Goal: Task Accomplishment & Management: Use online tool/utility

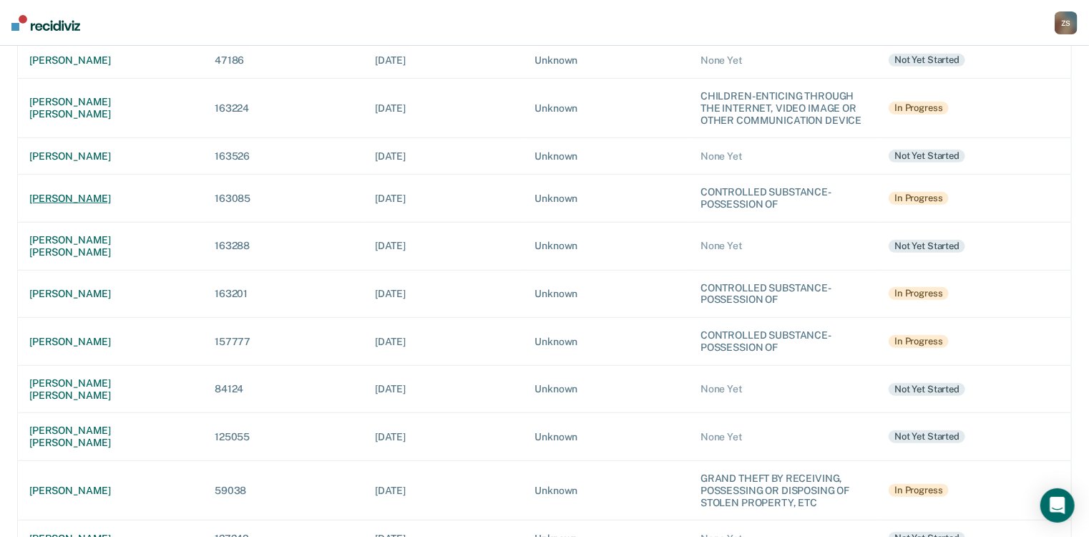
scroll to position [401, 0]
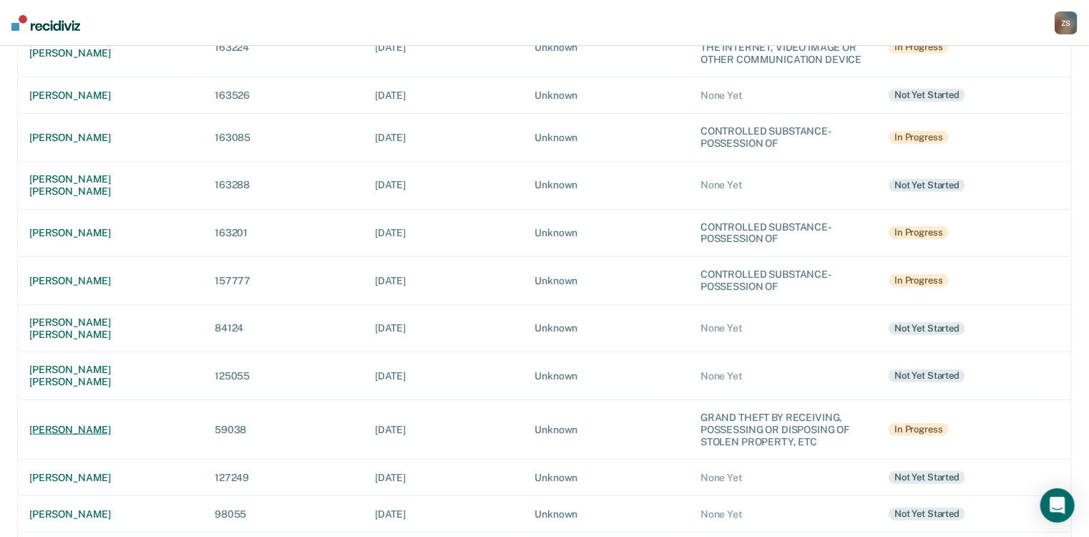
click at [120, 424] on div "[PERSON_NAME]" at bounding box center [110, 430] width 162 height 12
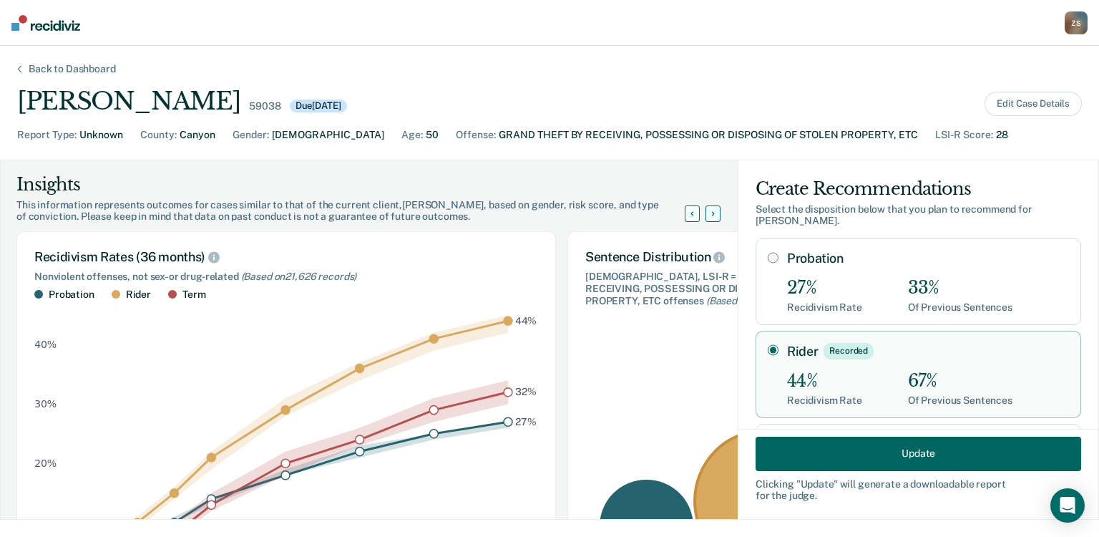
scroll to position [57, 0]
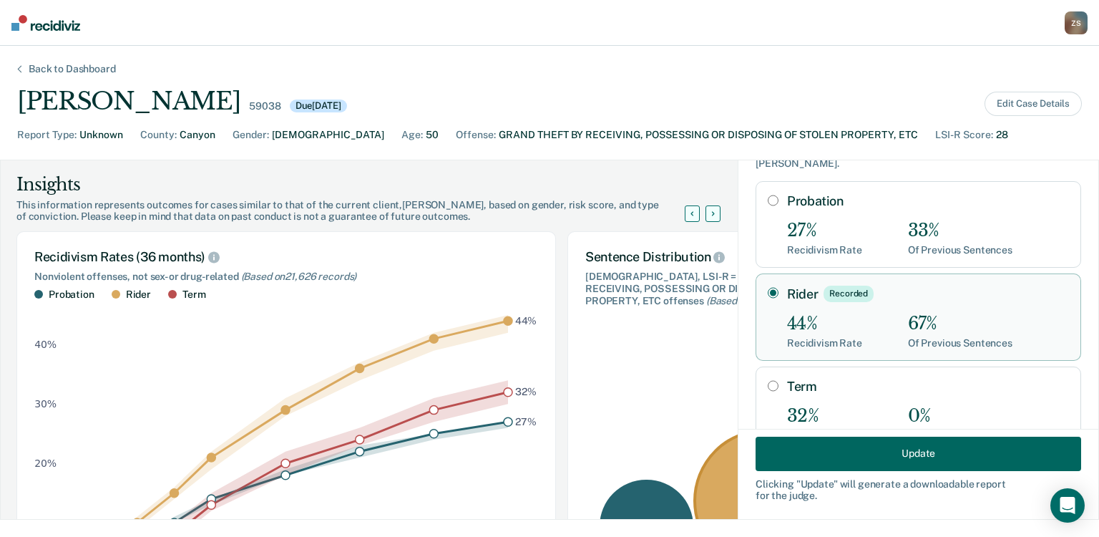
click at [768, 384] on input "Term" at bounding box center [773, 385] width 11 height 11
radio input "true"
radio input "false"
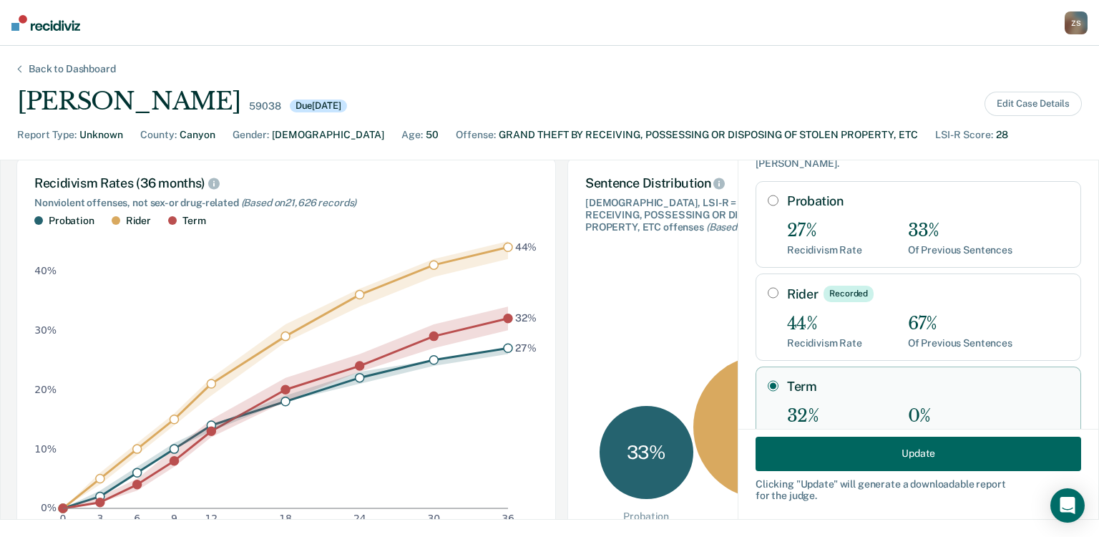
scroll to position [0, 0]
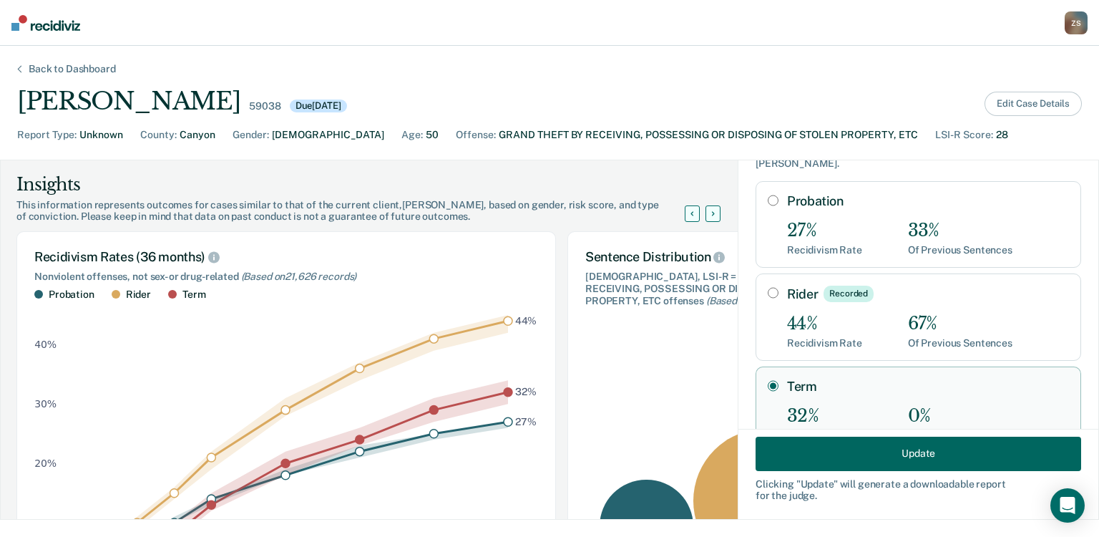
click at [1034, 103] on button "Edit Case Details" at bounding box center [1033, 104] width 97 height 24
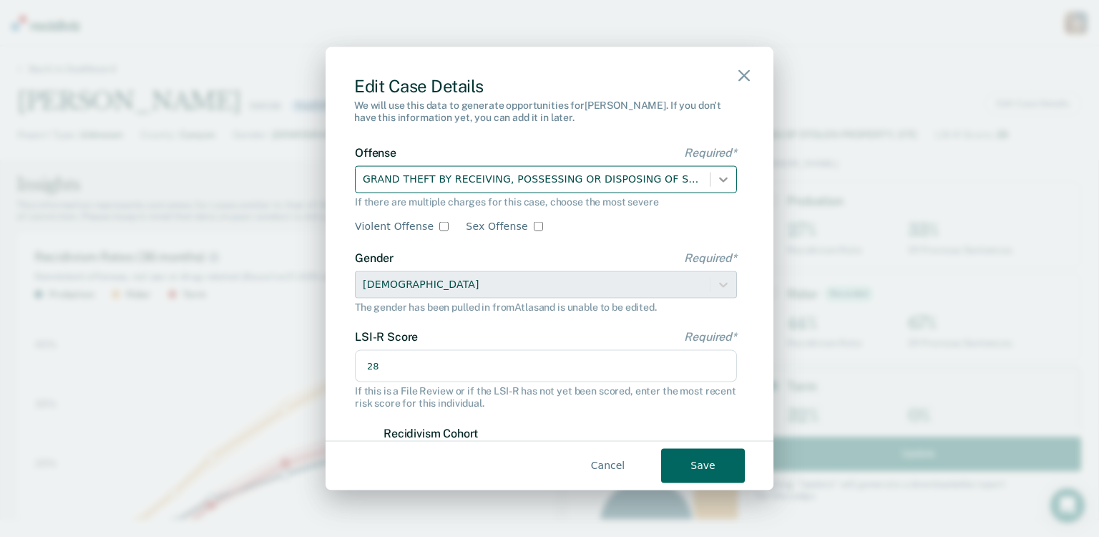
click at [718, 175] on icon at bounding box center [723, 179] width 14 height 14
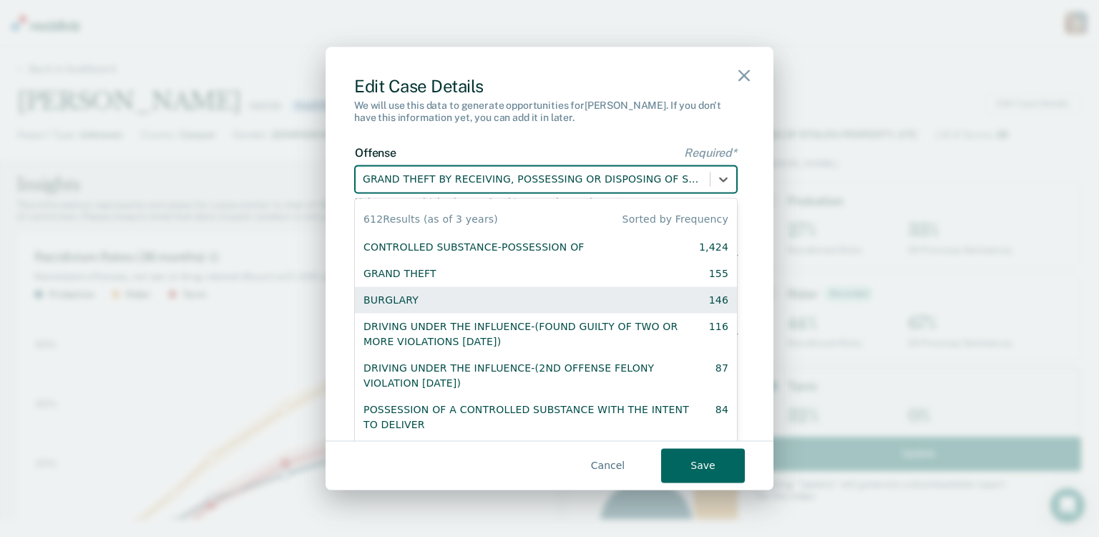
click at [549, 306] on div "BURGLARY 146" at bounding box center [545, 299] width 365 height 15
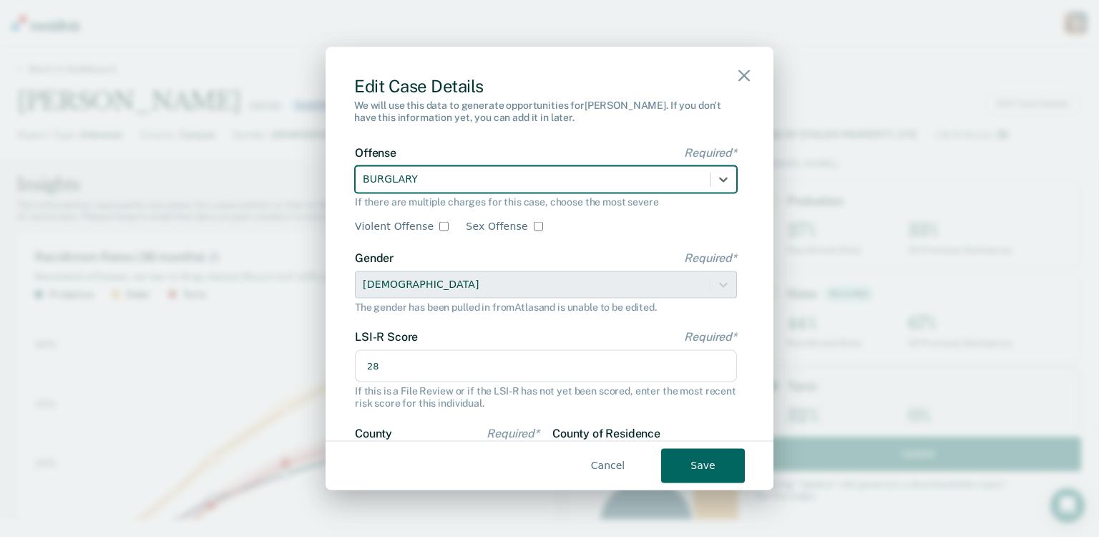
click at [708, 472] on button "Save" at bounding box center [703, 465] width 84 height 34
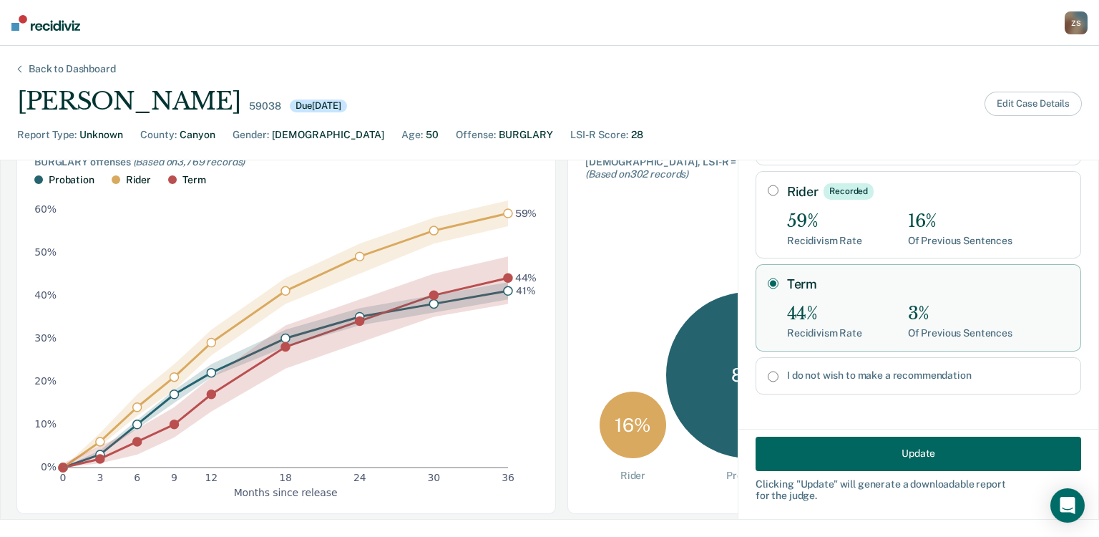
click at [1008, 102] on button "Edit Case Details" at bounding box center [1033, 104] width 97 height 24
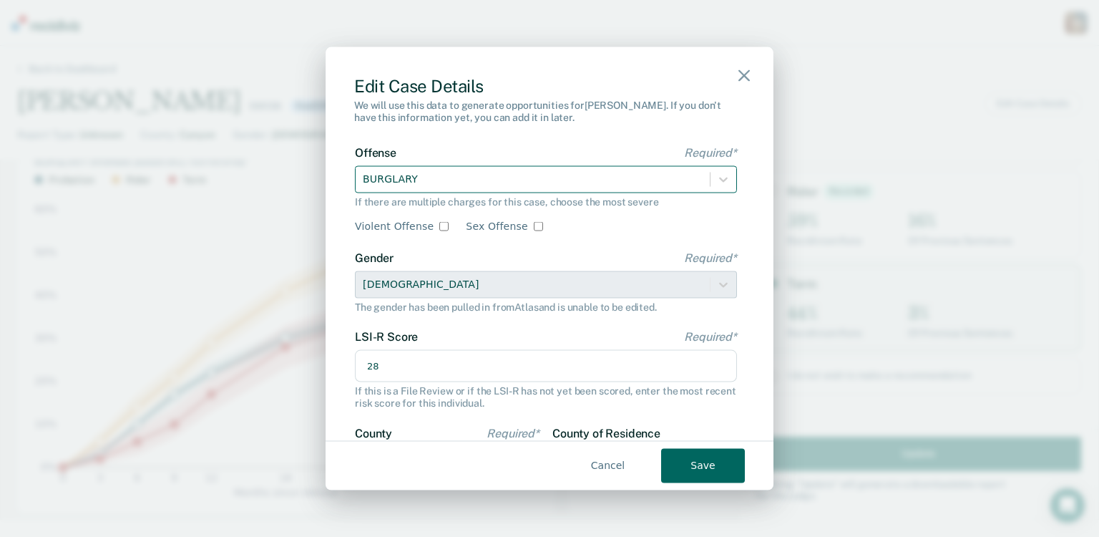
click at [581, 190] on div "BURGLARY" at bounding box center [533, 179] width 354 height 24
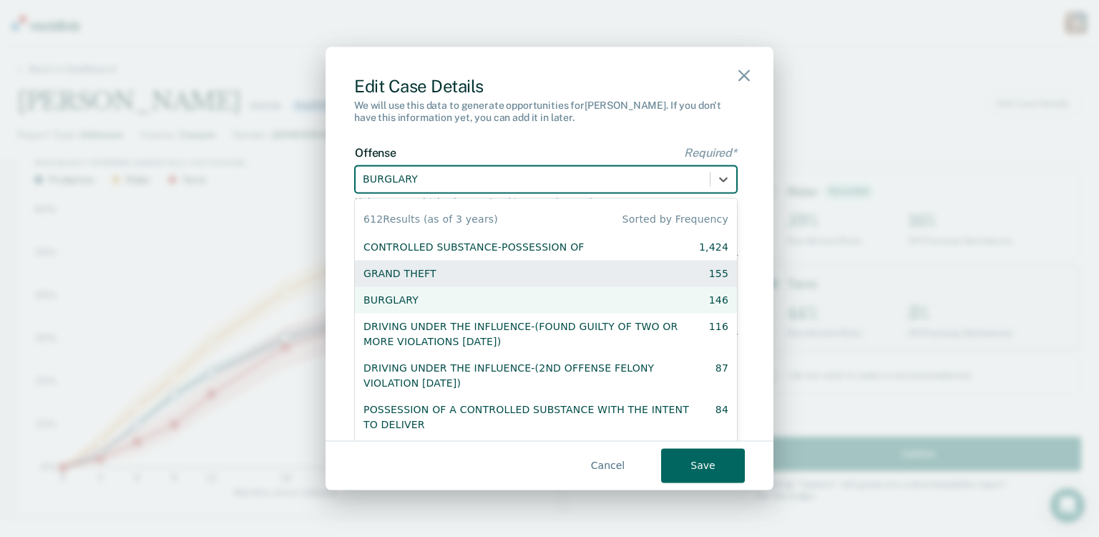
click at [532, 276] on div "GRAND THEFT 155" at bounding box center [545, 272] width 365 height 15
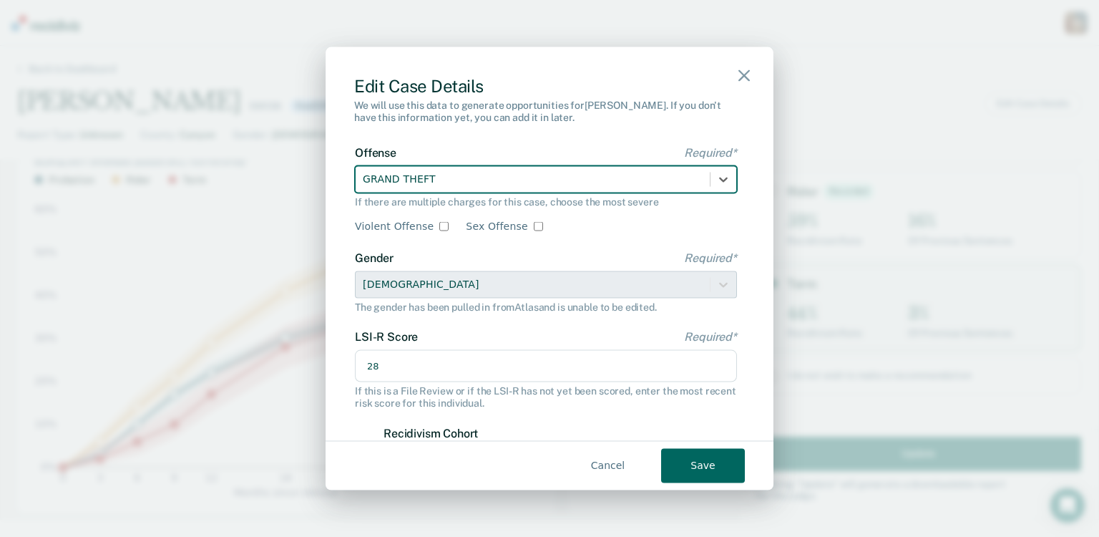
click at [711, 461] on button "Save" at bounding box center [703, 465] width 84 height 34
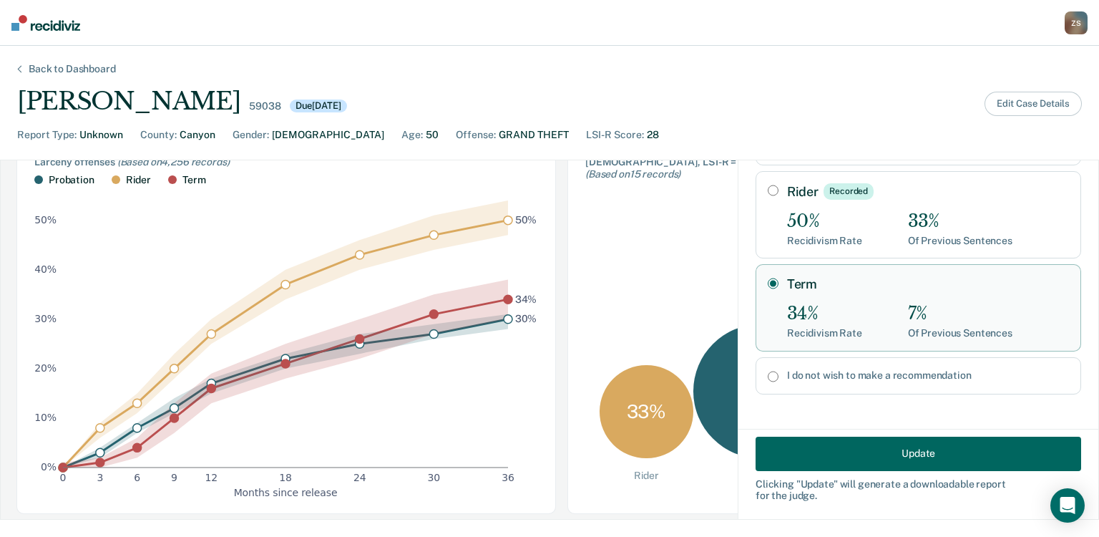
click at [1025, 109] on button "Edit Case Details" at bounding box center [1033, 104] width 97 height 24
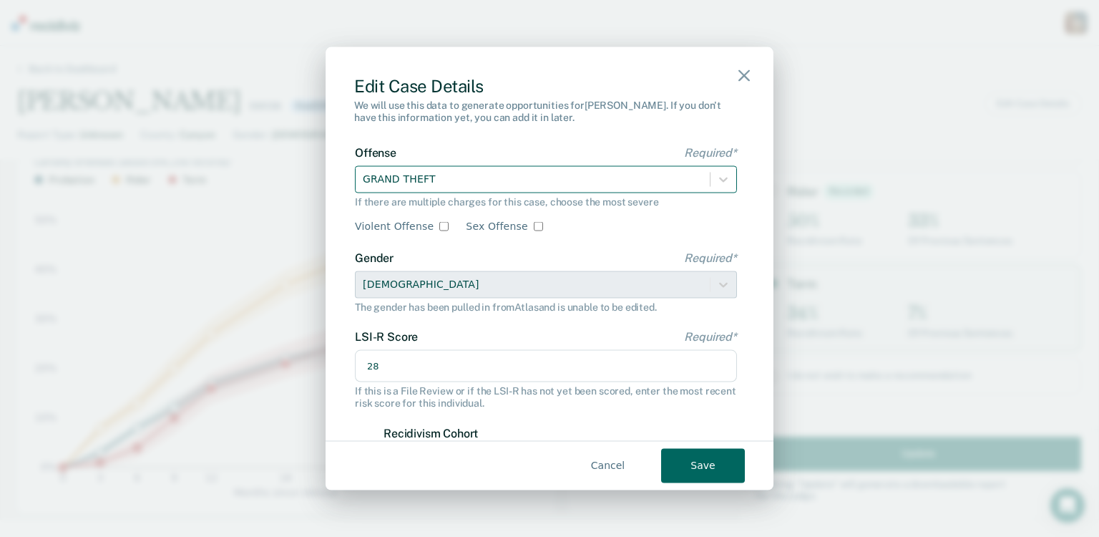
click at [568, 183] on div at bounding box center [533, 179] width 340 height 18
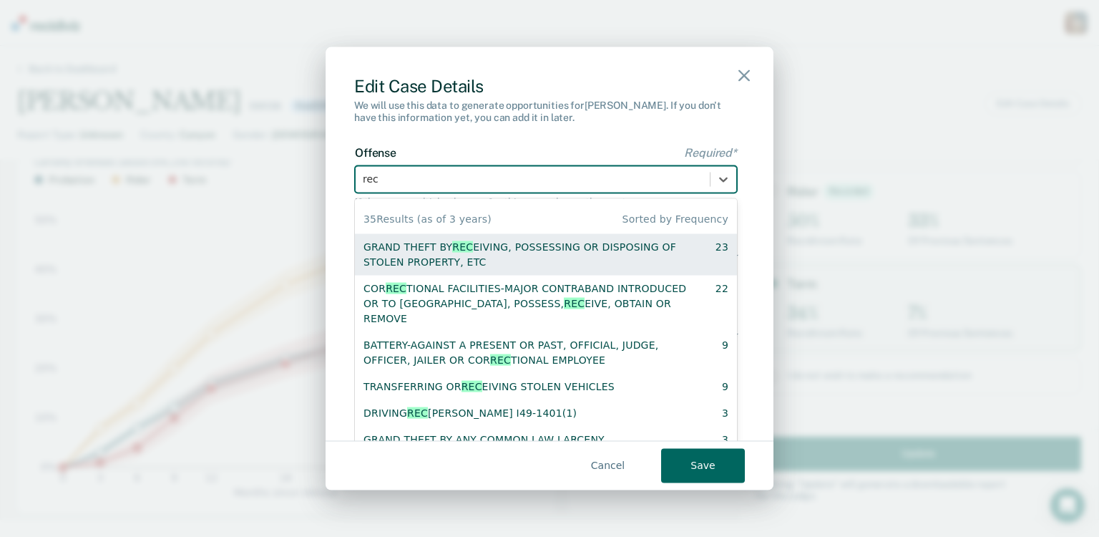
type input "rece"
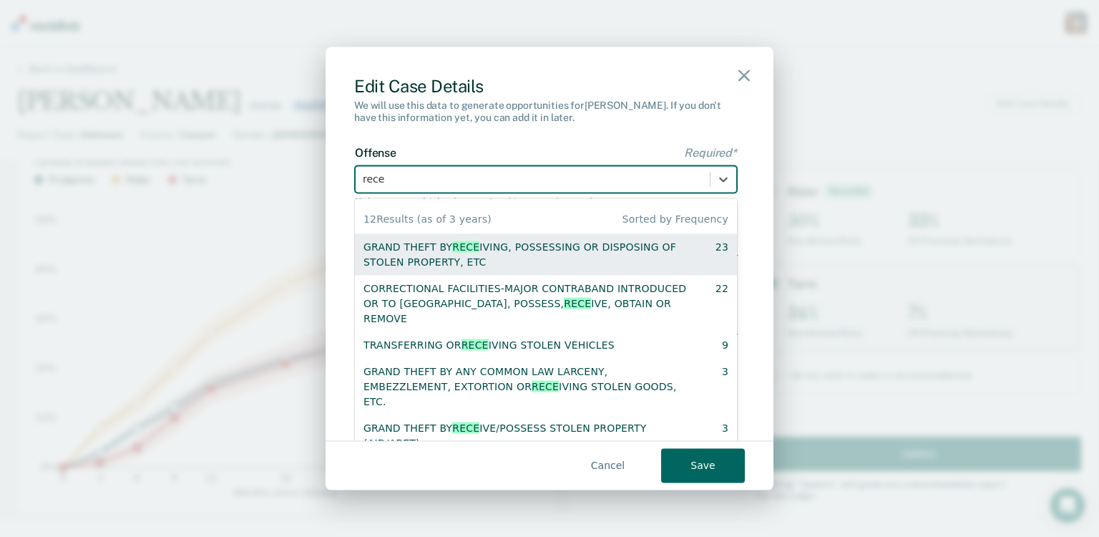
click at [555, 252] on div "GRAND THEFT BY RECE IVING, POSSESSING OR DISPOSING OF STOLEN PROPERTY, ETC" at bounding box center [526, 254] width 327 height 30
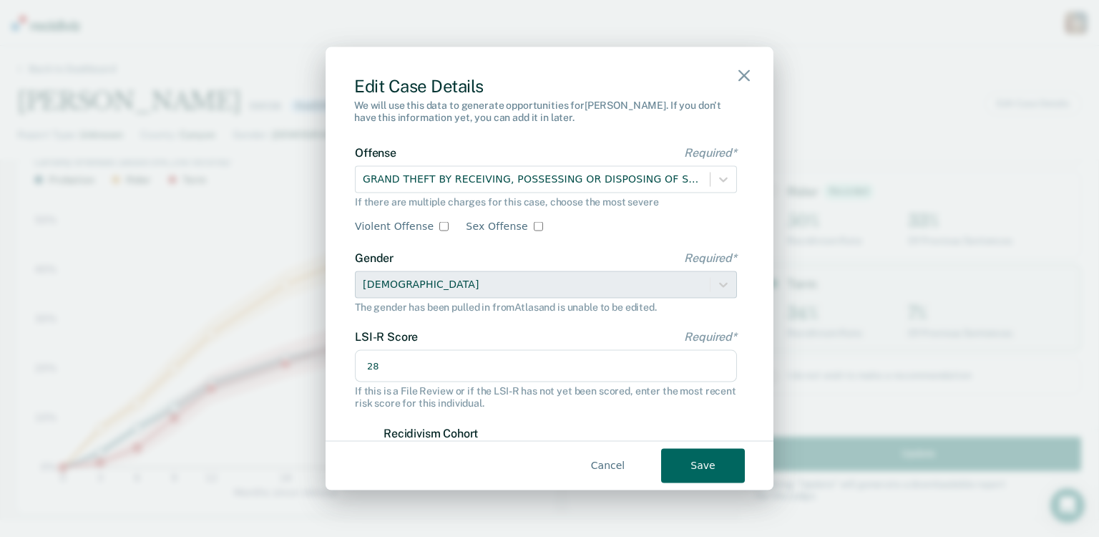
click at [693, 459] on button "Save" at bounding box center [703, 465] width 84 height 34
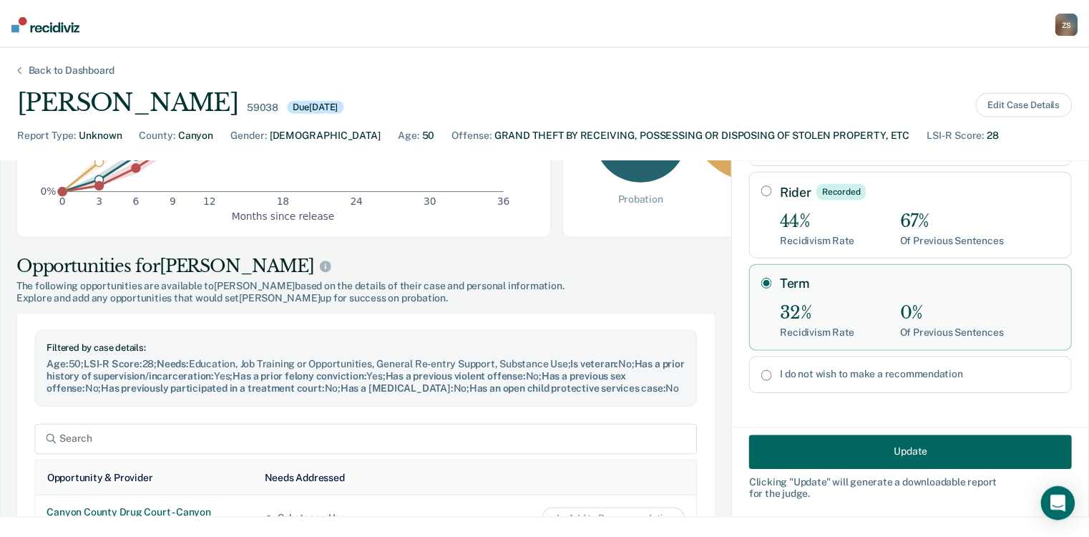
scroll to position [401, 0]
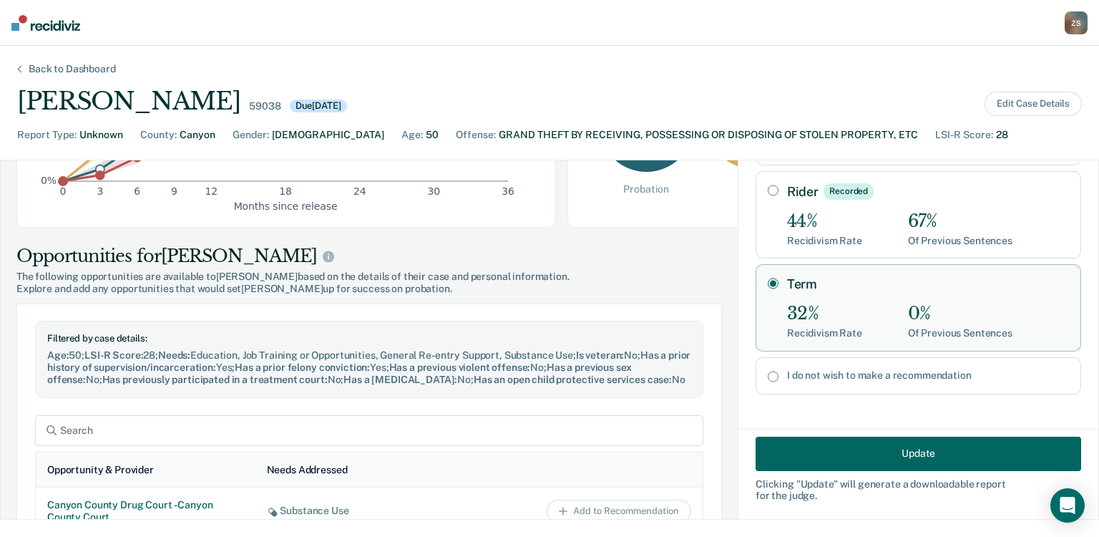
click at [864, 460] on button "Update" at bounding box center [919, 453] width 326 height 34
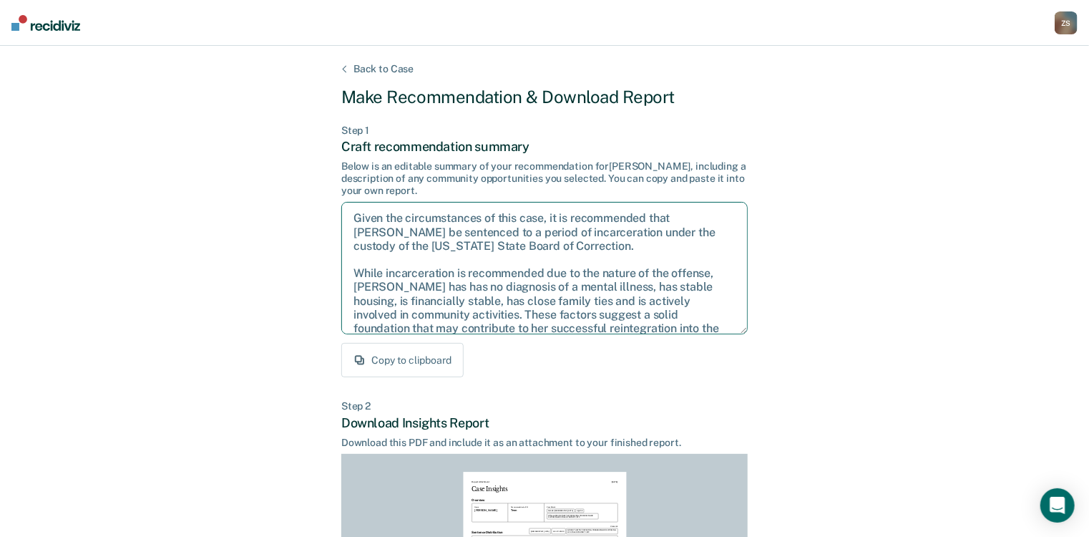
drag, startPoint x: 675, startPoint y: 216, endPoint x: 607, endPoint y: 252, distance: 77.5
click at [607, 252] on textarea "Given the circumstances of this case, it is recommended that [PERSON_NAME] be s…" at bounding box center [544, 268] width 406 height 132
click at [269, 439] on div "Back to Case Make Recommendation & Download Report Step 1 Craft recommendation …" at bounding box center [544, 431] width 1089 height 770
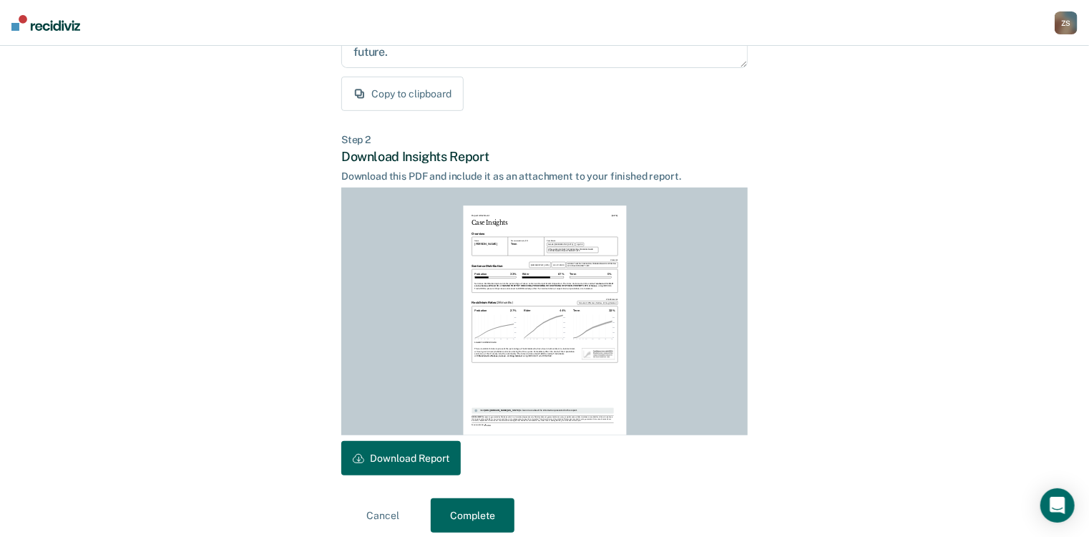
scroll to position [279, 0]
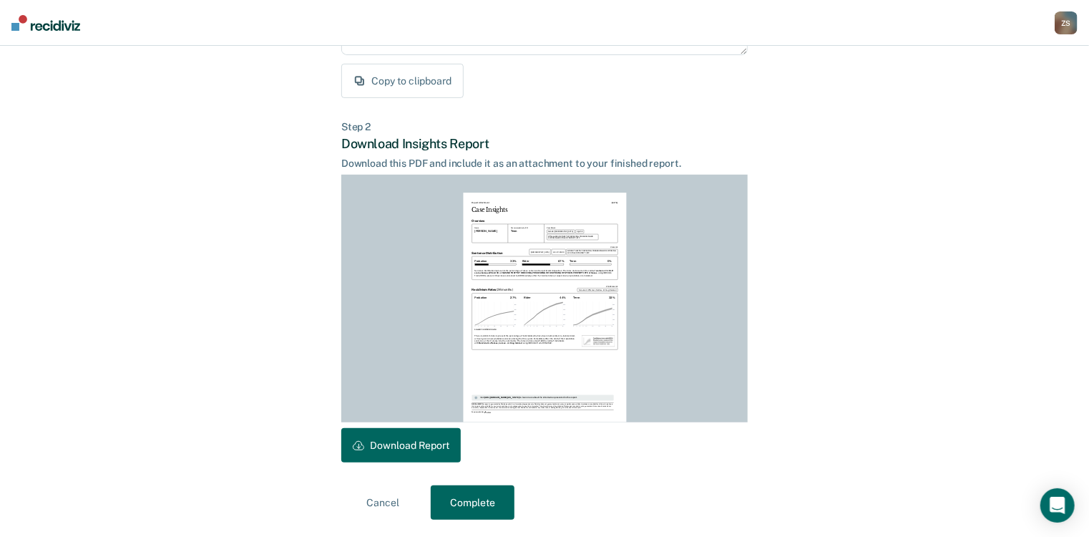
click at [392, 434] on button "Download Report" at bounding box center [400, 445] width 119 height 34
click at [480, 510] on button "Complete" at bounding box center [473, 502] width 84 height 34
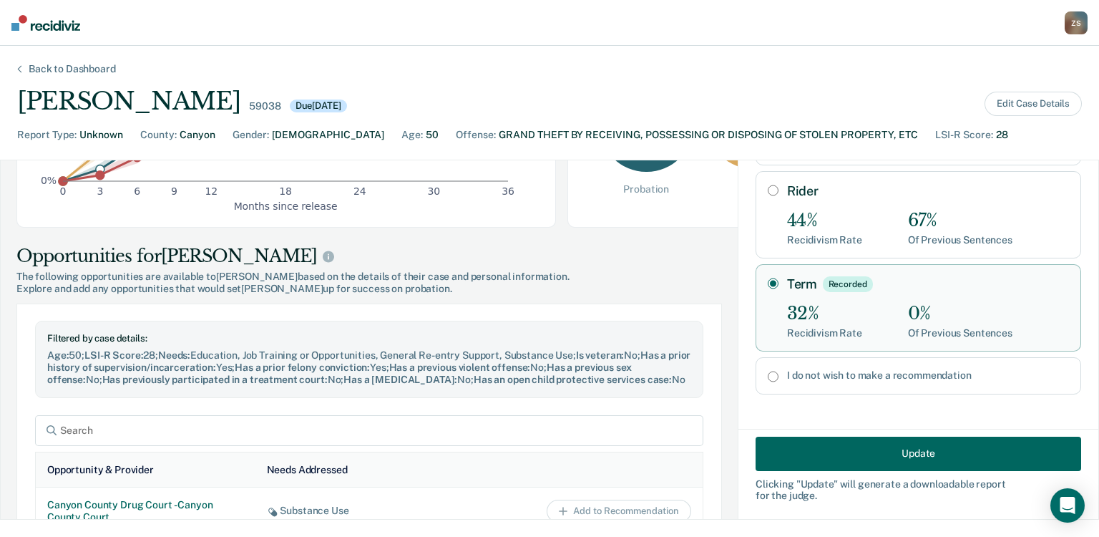
click at [1076, 19] on div "Z S" at bounding box center [1076, 22] width 23 height 23
click at [1006, 77] on link "Go to PSI Case Dashboard" at bounding box center [1016, 75] width 119 height 12
